Goal: Transaction & Acquisition: Purchase product/service

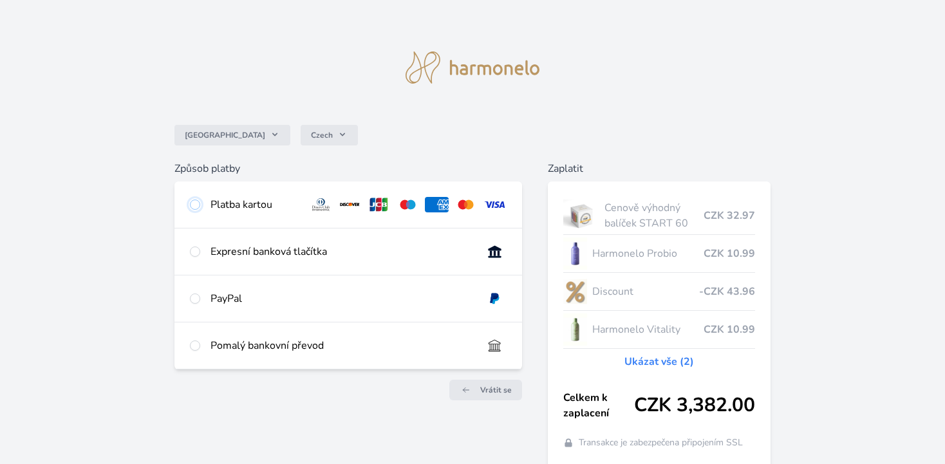
click at [194, 208] on input "radio" at bounding box center [195, 205] width 10 height 10
radio input "true"
click at [491, 387] on span "Vrátit se" at bounding box center [496, 390] width 32 height 10
click at [193, 347] on input "radio" at bounding box center [195, 345] width 10 height 10
radio input "true"
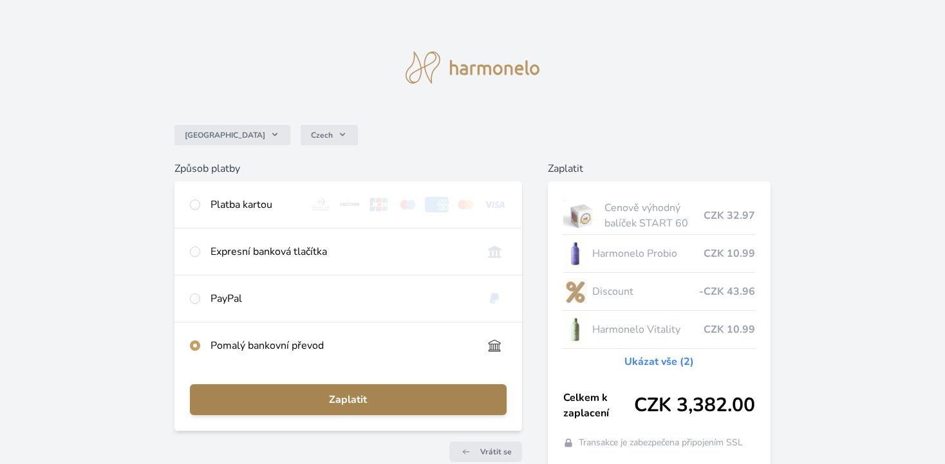
click at [409, 400] on span "Zaplatit" at bounding box center [347, 399] width 295 height 15
